Goal: Navigation & Orientation: Understand site structure

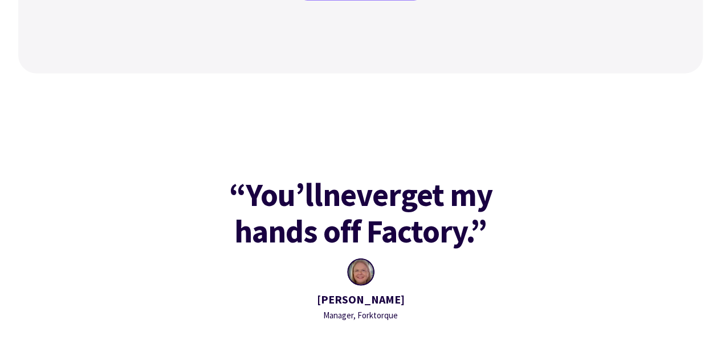
scroll to position [1141, 0]
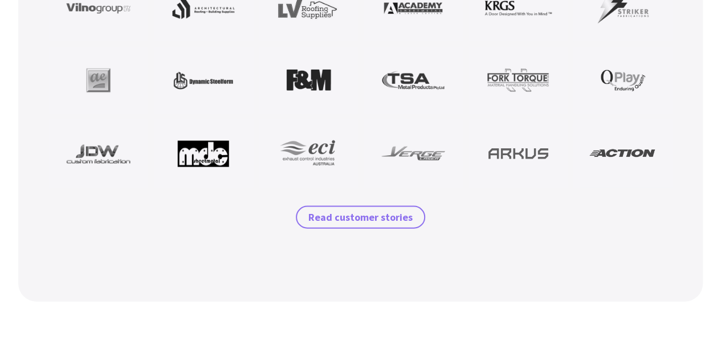
click at [355, 217] on span "Read customer stories" at bounding box center [361, 217] width 104 height 14
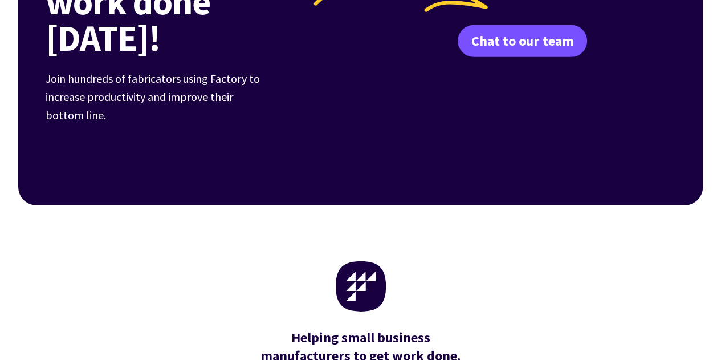
scroll to position [1805, 0]
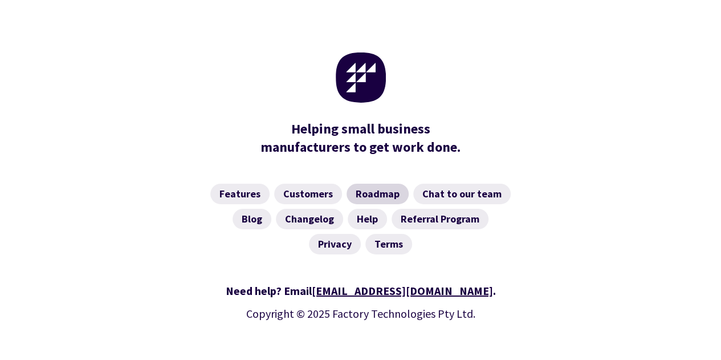
click at [373, 184] on link "Roadmap" at bounding box center [378, 194] width 62 height 21
